Goal: Task Accomplishment & Management: Manage account settings

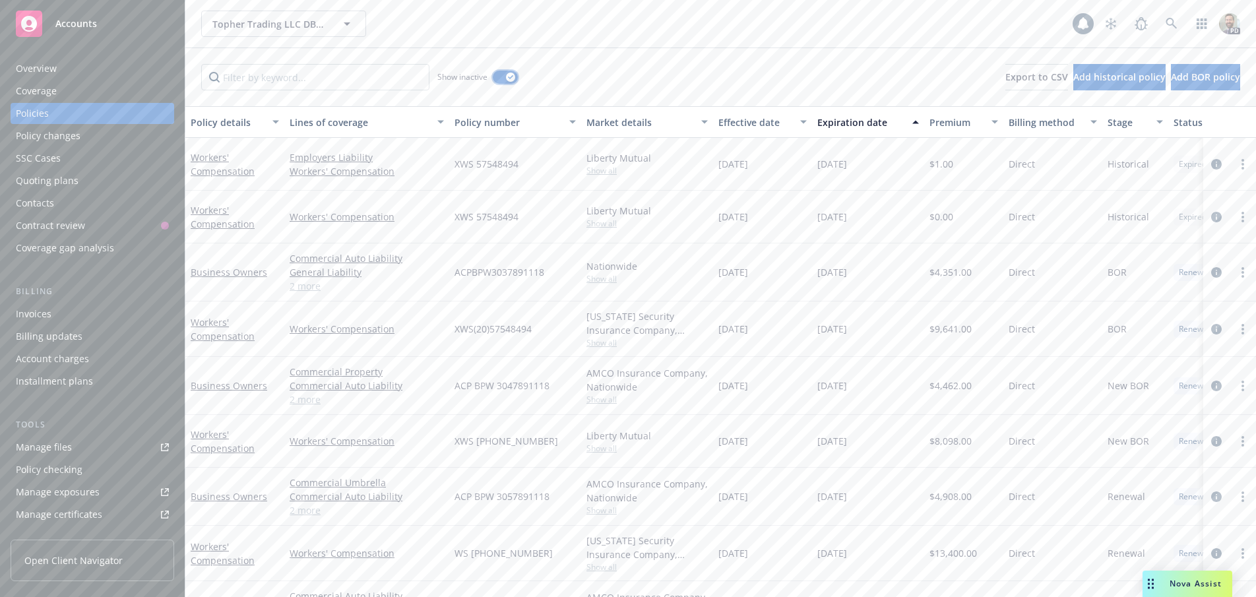
click at [503, 76] on button "button" at bounding box center [505, 77] width 25 height 13
